Goal: Check status: Check status

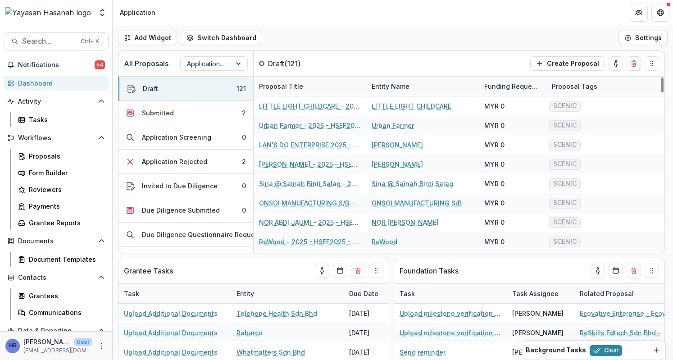
scroll to position [90, 0]
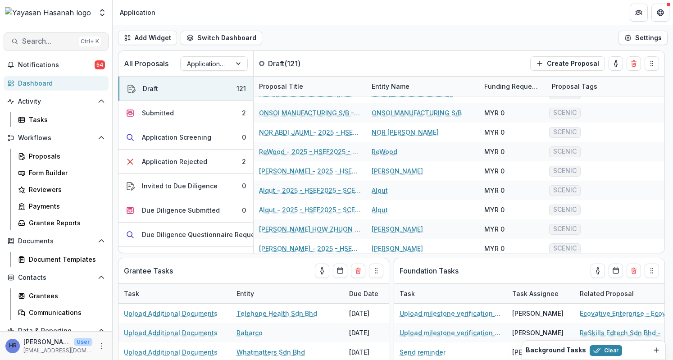
click at [47, 41] on span "Search..." at bounding box center [48, 41] width 53 height 9
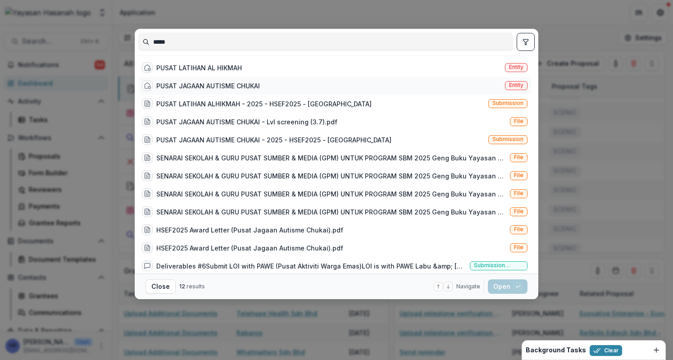
type input "*****"
click at [178, 89] on div "PUSAT JAGAAN AUTISME CHUKAI" at bounding box center [208, 85] width 104 height 9
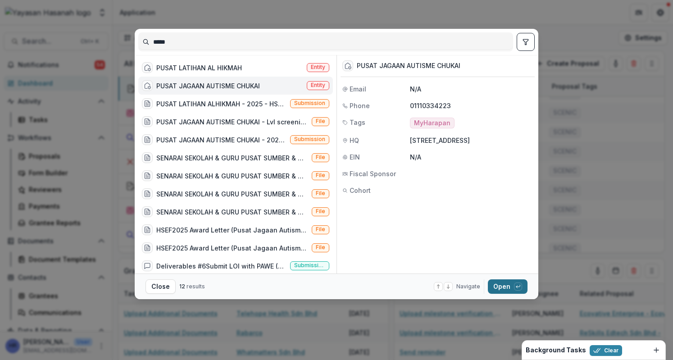
click at [505, 288] on button "Open with enter key" at bounding box center [508, 286] width 40 height 14
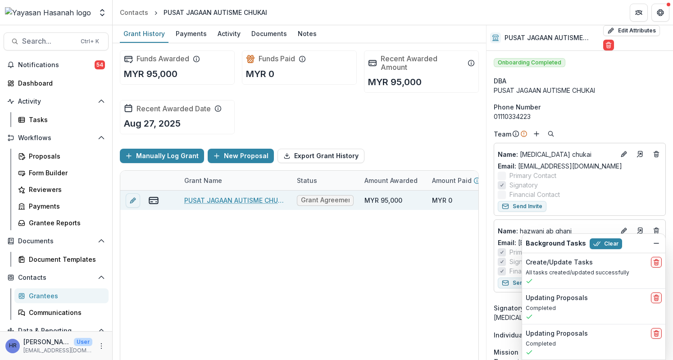
click at [209, 202] on link "PUSAT JAGAAN AUTISME CHUKAI - 2025 - HSEF2025 - [GEOGRAPHIC_DATA]" at bounding box center [235, 199] width 102 height 9
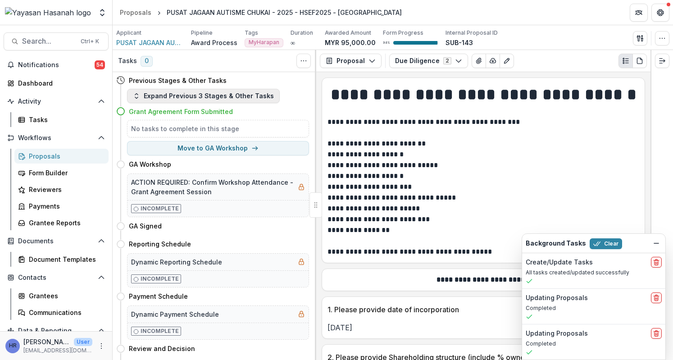
click at [206, 95] on button "Expand Previous 3 Stages & Other Tasks" at bounding box center [203, 96] width 153 height 14
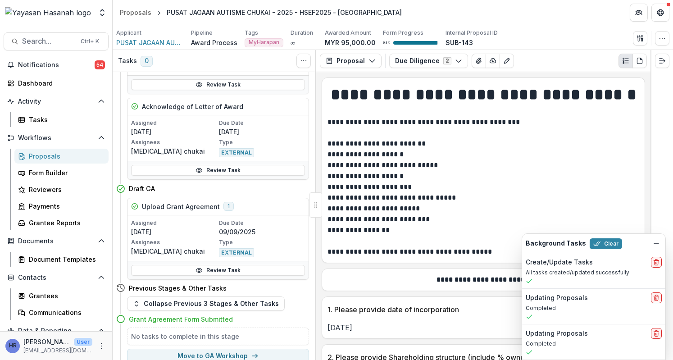
scroll to position [379, 0]
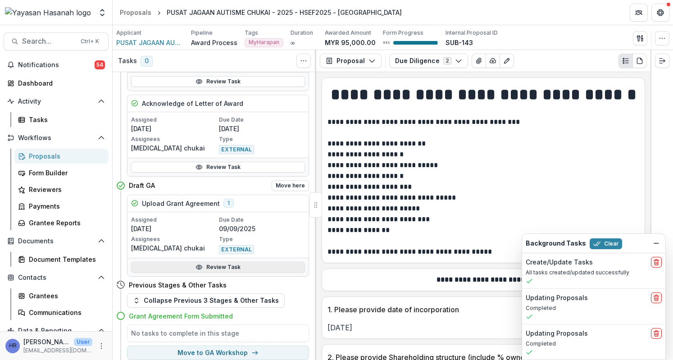
click at [209, 263] on link "Review Task" at bounding box center [218, 267] width 174 height 11
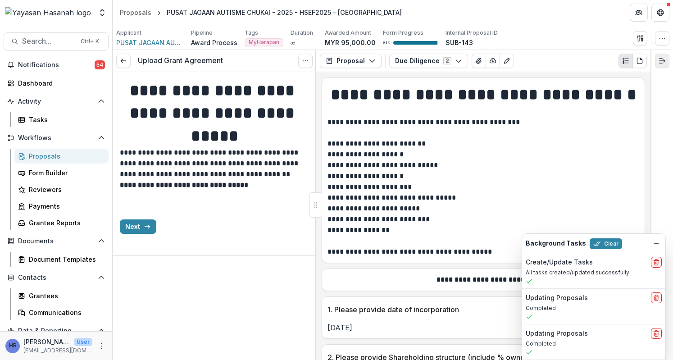
click at [660, 63] on icon "Expand right" at bounding box center [661, 60] width 7 height 7
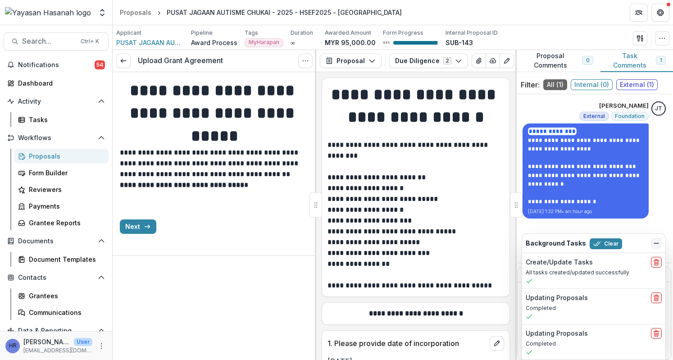
click at [656, 245] on icon "Dismiss" at bounding box center [655, 243] width 7 height 7
